Goal: Transaction & Acquisition: Purchase product/service

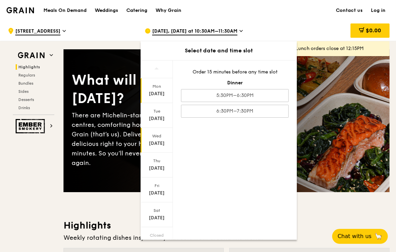
click at [159, 141] on div "[DATE]" at bounding box center [157, 143] width 30 height 7
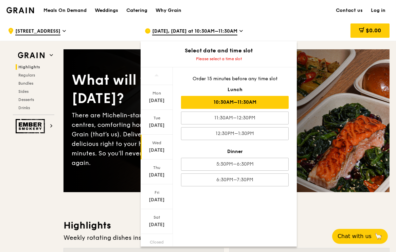
click at [233, 101] on div "10:30AM–11:30AM" at bounding box center [235, 102] width 108 height 13
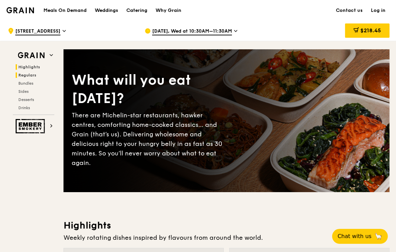
click at [30, 74] on span "Regulars" at bounding box center [27, 75] width 18 height 5
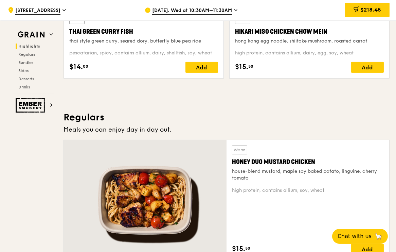
scroll to position [440, 0]
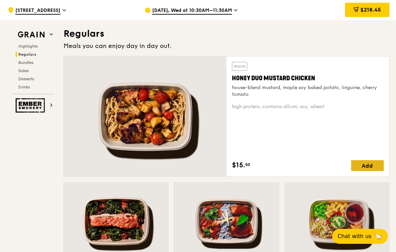
click at [372, 168] on div "Add" at bounding box center [367, 165] width 33 height 11
